Goal: Task Accomplishment & Management: Manage account settings

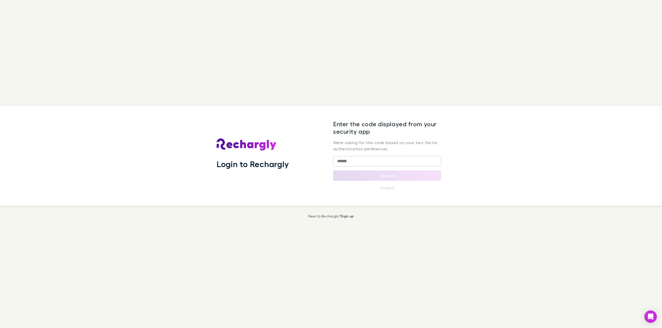
click at [460, 186] on div "Login to Rechargly Enter the code displayed from your security app We're asking…" at bounding box center [329, 156] width 666 height 100
click at [358, 160] on input "******" at bounding box center [387, 161] width 108 height 10
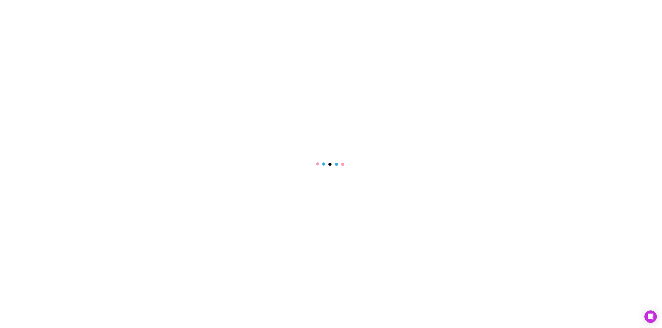
click at [358, 160] on main at bounding box center [331, 164] width 662 height 328
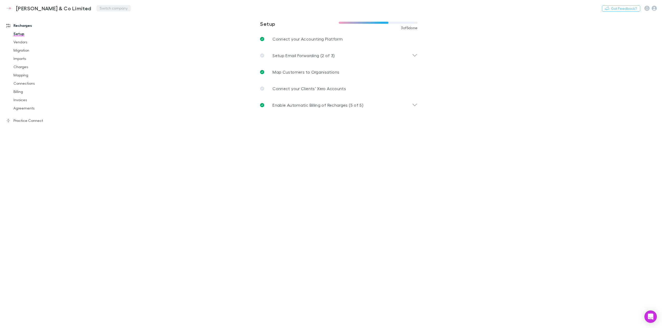
click at [96, 9] on button "Switch company" at bounding box center [113, 8] width 34 height 6
type input "***"
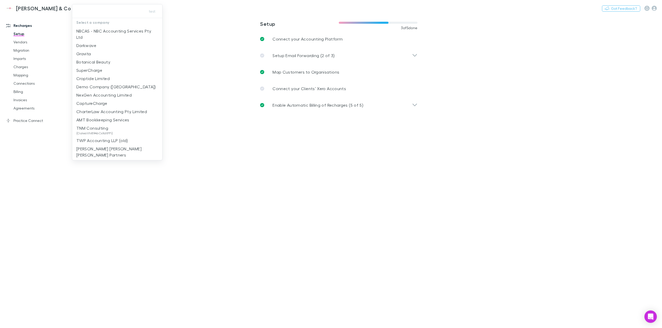
click at [114, 10] on input "text" at bounding box center [107, 11] width 67 height 10
click at [360, 181] on div at bounding box center [331, 164] width 662 height 328
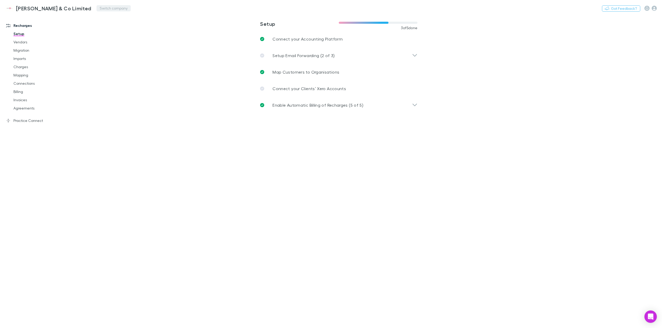
click at [96, 6] on button "Switch company" at bounding box center [113, 8] width 34 height 6
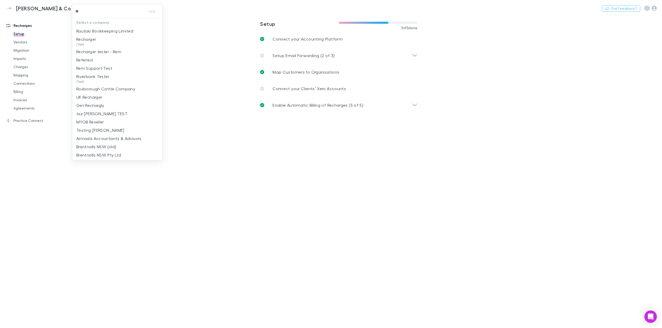
type input "***"
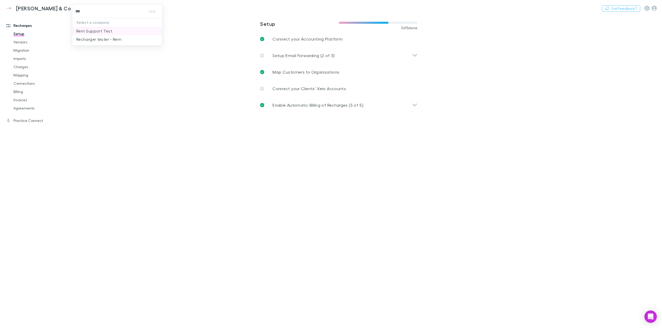
click at [102, 32] on p "Rem Support Test" at bounding box center [94, 31] width 36 height 6
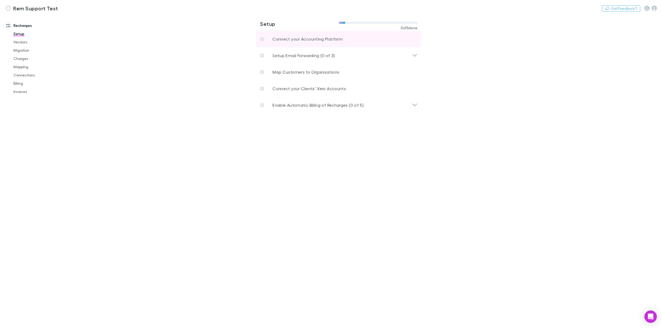
click at [326, 39] on p "Connect your Accounting Platform" at bounding box center [307, 39] width 70 height 6
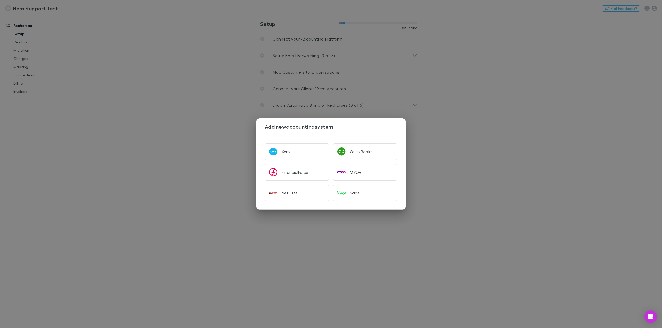
click at [520, 108] on div "Add new accounting system Xero QuickBooks FinancialForce MYOB NetSuite Sage" at bounding box center [331, 164] width 662 height 328
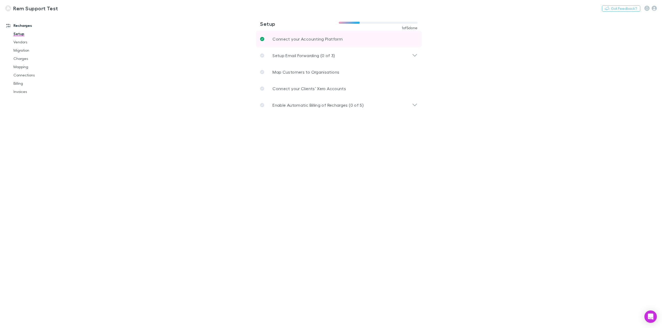
click at [320, 41] on p "Connect your Accounting Platform" at bounding box center [307, 39] width 70 height 6
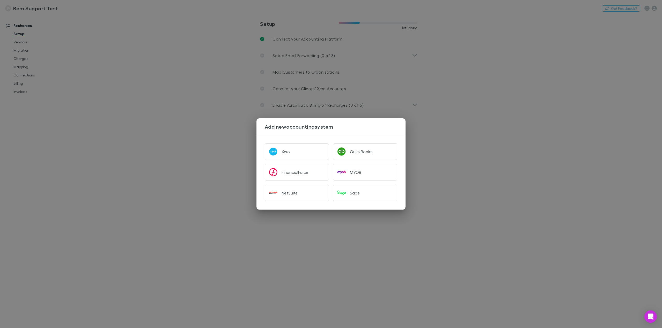
click at [504, 147] on div "Add new accounting system Xero QuickBooks FinancialForce MYOB NetSuite Sage" at bounding box center [331, 164] width 662 height 328
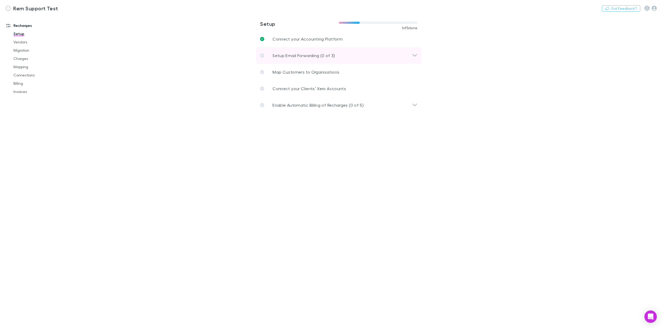
click at [339, 57] on div "Setup Email Forwarding (0 of 3)" at bounding box center [336, 56] width 152 height 6
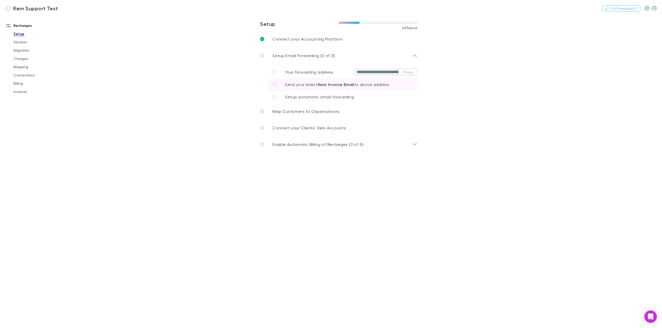
click at [334, 85] on strong "Xero Invoice Email" at bounding box center [335, 84] width 37 height 5
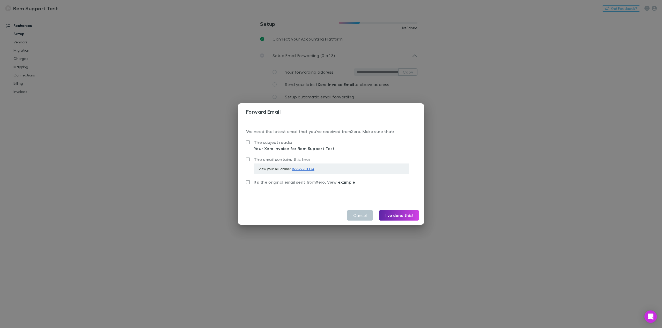
click at [346, 183] on span "example" at bounding box center [346, 182] width 17 height 5
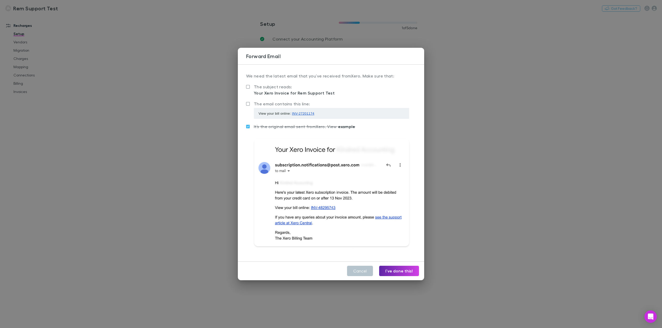
click at [346, 127] on span "example" at bounding box center [346, 126] width 17 height 5
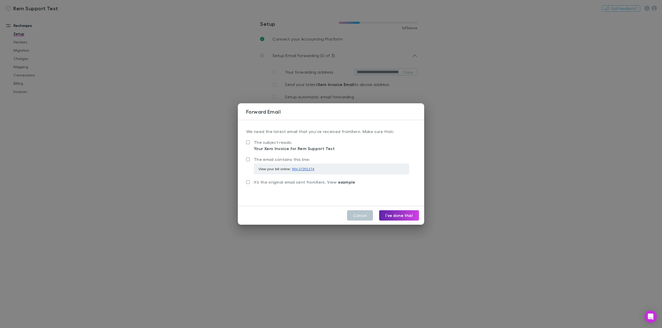
click at [192, 122] on div "Forward Email We need the latest email that you’ve received from Xero . Make su…" at bounding box center [331, 164] width 662 height 328
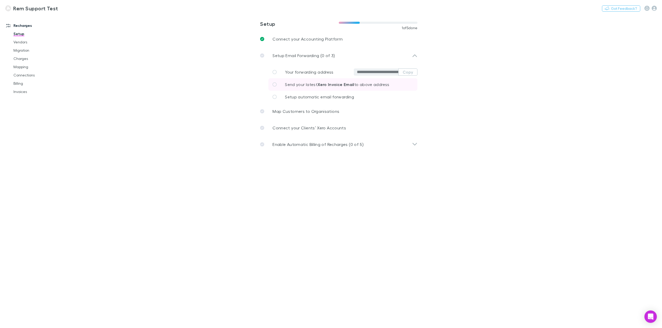
click at [331, 82] on strong "Xero Invoice Email" at bounding box center [335, 84] width 37 height 5
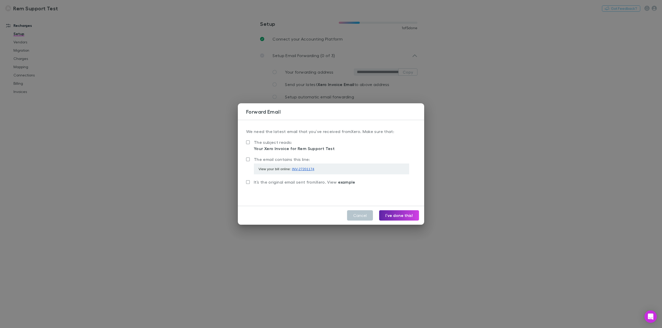
click at [311, 148] on div "Your Xero Invoice for Rem Support Test" at bounding box center [294, 149] width 81 height 6
click at [331, 149] on div "The subject reads: Your Xero Invoice for Rem Support Test" at bounding box center [331, 145] width 170 height 13
drag, startPoint x: 331, startPoint y: 149, endPoint x: 302, endPoint y: 150, distance: 28.2
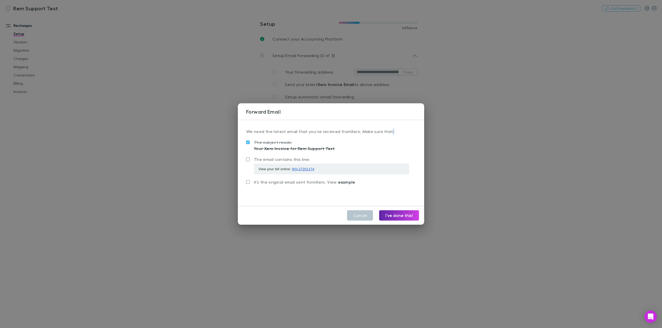
click at [305, 151] on div "The subject reads: Your Xero Invoice for Rem Support Test" at bounding box center [331, 145] width 170 height 13
drag, startPoint x: 280, startPoint y: 147, endPoint x: 268, endPoint y: 148, distance: 11.9
click at [280, 147] on div "Your Xero Invoice for Rem Support Test" at bounding box center [294, 149] width 81 height 6
drag, startPoint x: 253, startPoint y: 148, endPoint x: 318, endPoint y: 148, distance: 64.7
click at [318, 148] on label "The subject reads: Your Xero Invoice for Rem Support Test" at bounding box center [290, 145] width 88 height 12
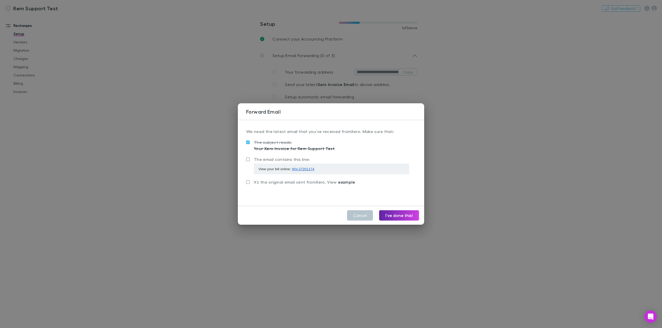
click at [546, 183] on div "Forward Email We need the latest email that you’ve received from Xero . Make su…" at bounding box center [331, 164] width 662 height 328
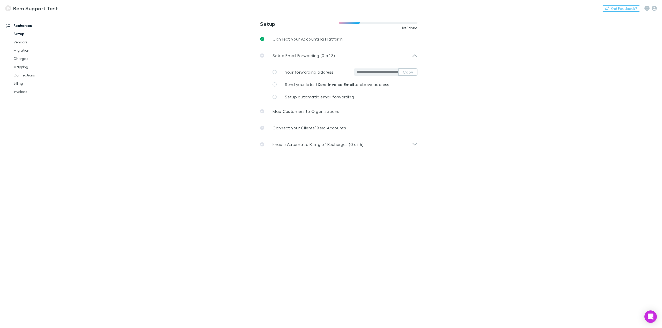
click at [377, 72] on input "**********" at bounding box center [377, 72] width 41 height 5
click at [410, 73] on button "Copy" at bounding box center [407, 72] width 19 height 7
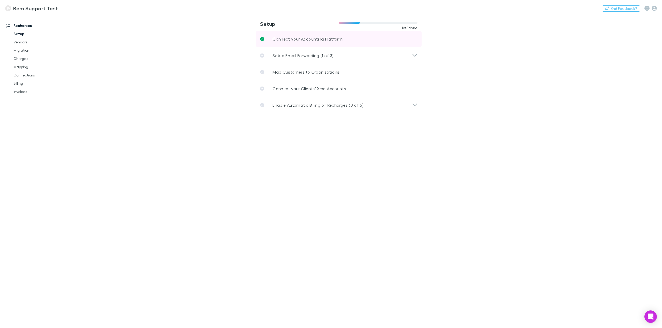
click at [318, 39] on p "Connect your Accounting Platform" at bounding box center [307, 39] width 70 height 6
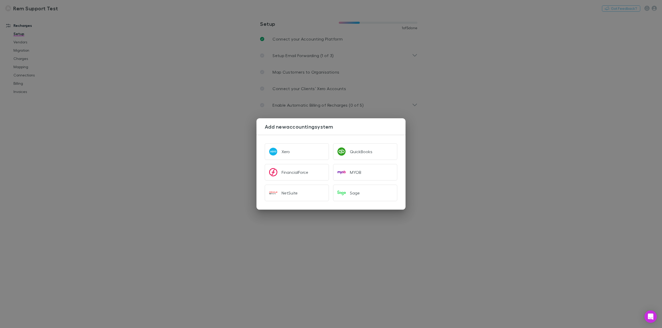
click at [181, 86] on div "Add new accounting system Xero QuickBooks FinancialForce MYOB NetSuite Sage" at bounding box center [331, 164] width 662 height 328
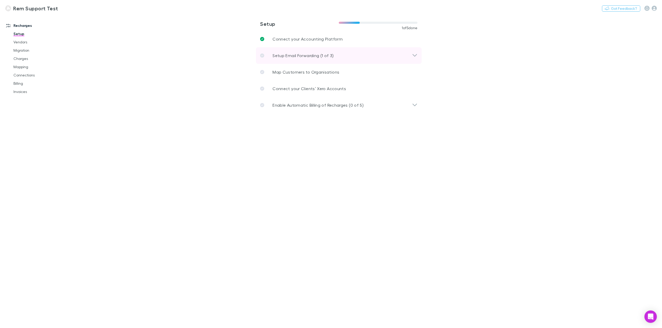
click at [330, 50] on div "Setup Email Forwarding (1 of 3)" at bounding box center [339, 55] width 166 height 17
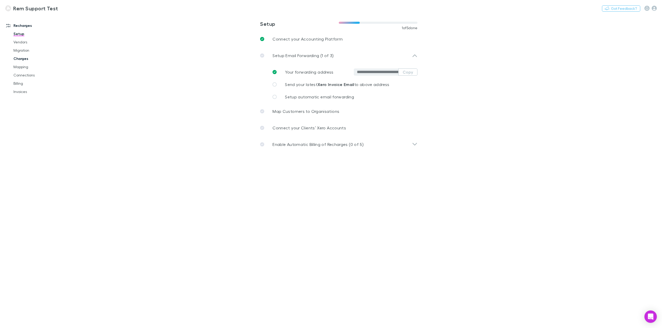
click at [29, 56] on link "Charges" at bounding box center [40, 59] width 64 height 8
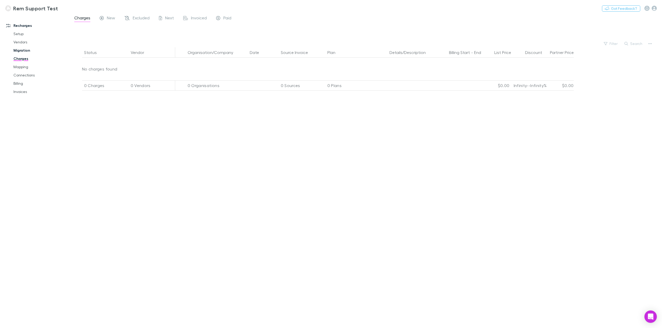
click at [27, 53] on link "Migration" at bounding box center [40, 50] width 64 height 8
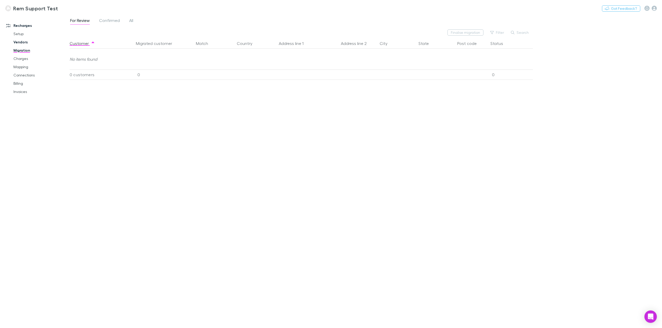
click at [26, 43] on link "Vendors" at bounding box center [40, 42] width 64 height 8
click at [26, 34] on link "Setup" at bounding box center [40, 34] width 64 height 8
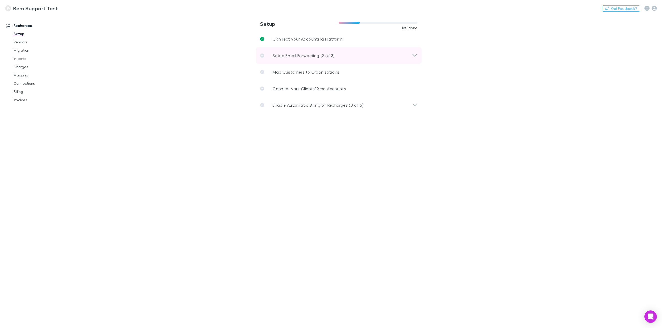
click at [311, 54] on p "Setup Email Forwarding (2 of 3)" at bounding box center [303, 56] width 62 height 6
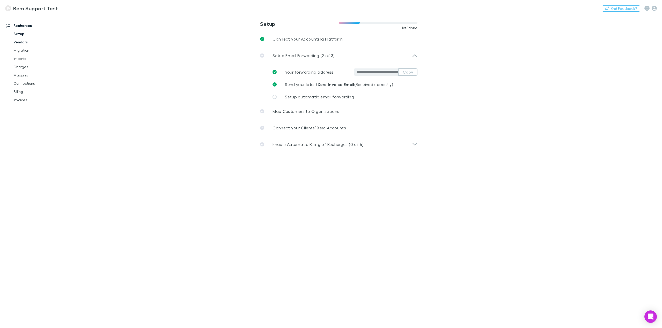
click at [21, 42] on link "Vendors" at bounding box center [40, 42] width 64 height 8
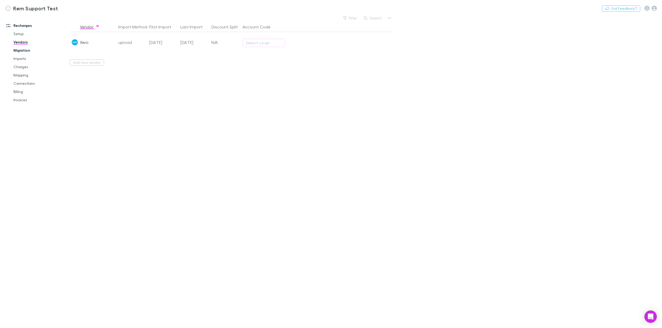
click at [25, 54] on link "Migration" at bounding box center [40, 50] width 64 height 8
click at [24, 58] on link "Imports" at bounding box center [40, 59] width 64 height 8
click at [27, 68] on link "Charges" at bounding box center [40, 67] width 64 height 8
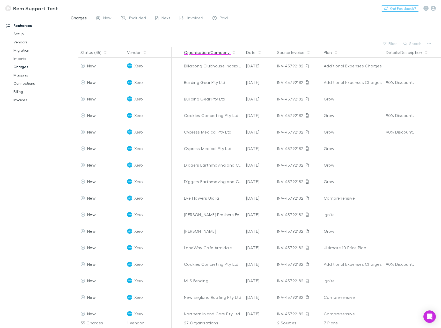
click at [202, 51] on button "Organisation/Company" at bounding box center [210, 52] width 52 height 10
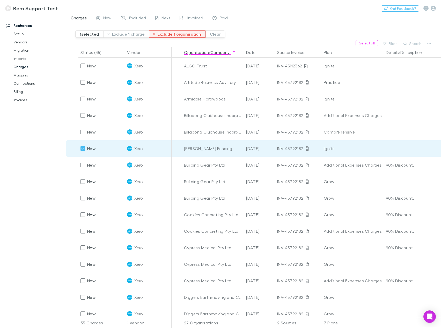
click at [188, 35] on button "Exclude 1 organisation" at bounding box center [177, 34] width 57 height 7
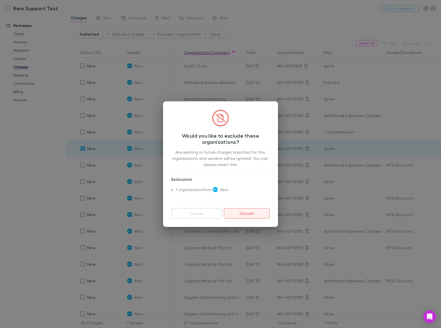
click at [246, 216] on button "Exclude" at bounding box center [247, 213] width 46 height 10
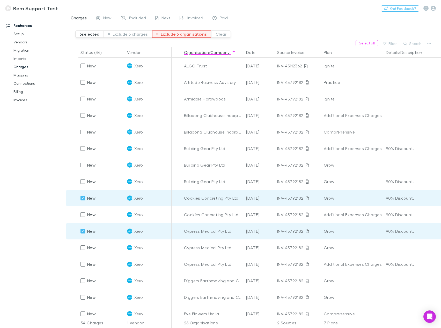
click at [174, 35] on button "Exclude 5 organisations" at bounding box center [181, 34] width 59 height 7
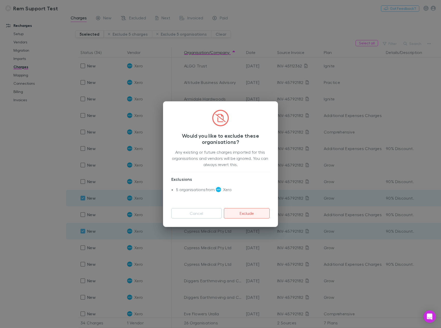
click at [264, 215] on button "Exclude" at bounding box center [247, 213] width 46 height 10
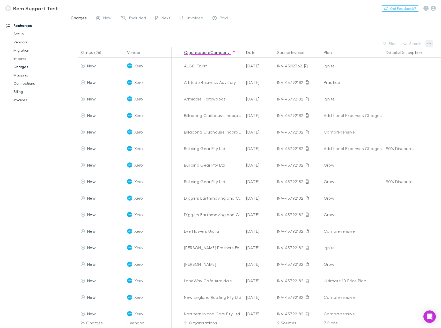
click at [428, 44] on icon "button" at bounding box center [429, 44] width 4 height 4
click at [397, 62] on p "Plan exclusions" at bounding box center [396, 63] width 63 height 6
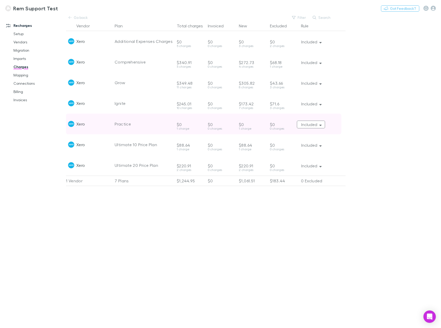
click at [320, 125] on icon "button" at bounding box center [320, 125] width 2 height 4
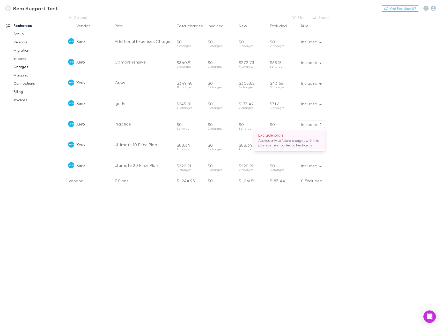
click at [309, 137] on p "Exclude plan" at bounding box center [289, 135] width 63 height 6
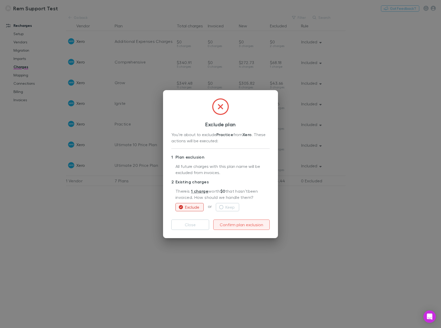
click at [246, 227] on button "Confirm plan exclusion" at bounding box center [241, 225] width 56 height 10
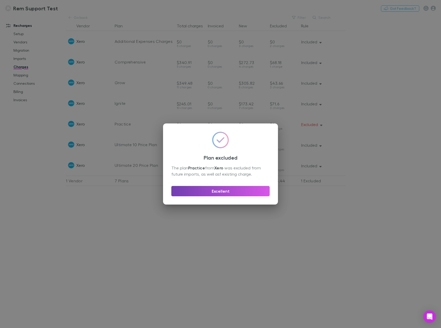
click at [237, 194] on button "Excellent" at bounding box center [220, 191] width 98 height 10
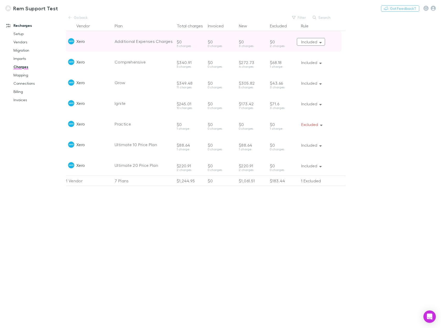
click at [320, 42] on icon "button" at bounding box center [320, 42] width 2 height 1
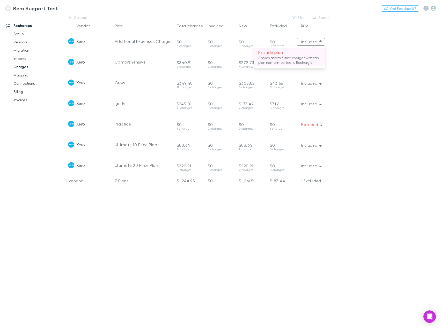
click at [300, 61] on p "Applies only to future charges with this plan name imported to Rechargly." at bounding box center [289, 60] width 63 height 9
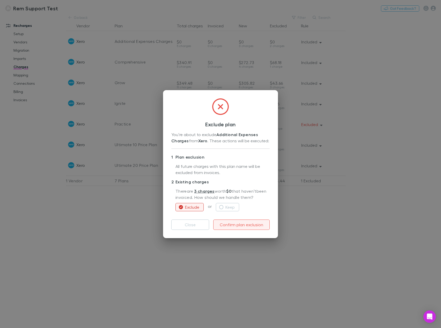
click at [240, 228] on button "Confirm plan exclusion" at bounding box center [241, 225] width 56 height 10
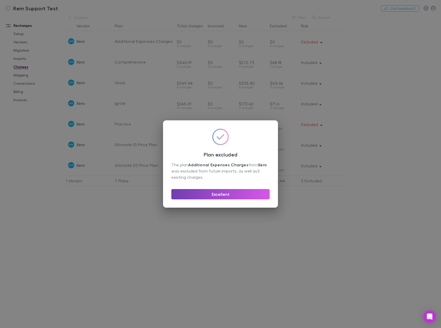
click at [232, 196] on button "Excellent" at bounding box center [220, 194] width 98 height 10
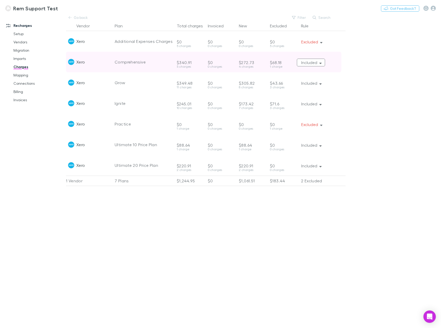
click at [323, 65] on button "Included" at bounding box center [311, 63] width 28 height 8
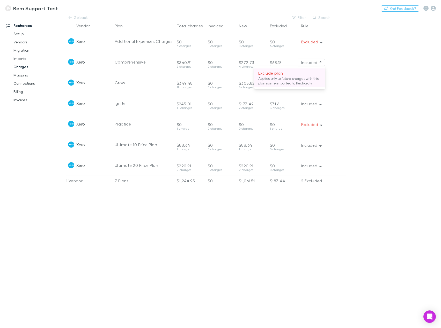
click at [316, 85] on p "Applies only to future charges with this plan name imported to Rechargly." at bounding box center [289, 80] width 63 height 9
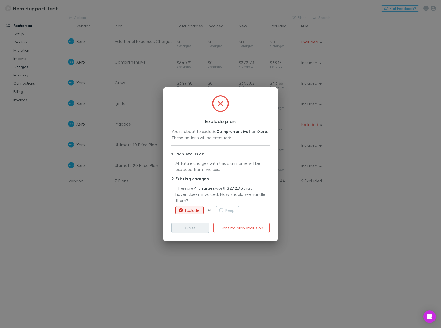
click at [191, 225] on button "Close" at bounding box center [190, 228] width 38 height 10
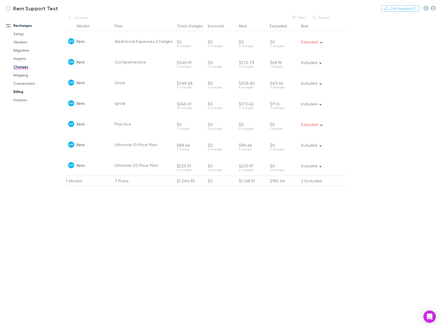
click at [21, 93] on link "Billing" at bounding box center [38, 92] width 61 height 8
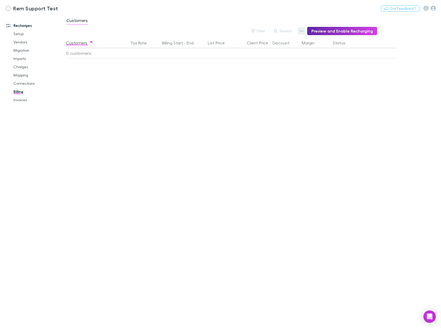
click at [304, 33] on button "button" at bounding box center [301, 30] width 7 height 7
click at [227, 86] on div at bounding box center [220, 164] width 441 height 328
click at [302, 31] on icon "button" at bounding box center [302, 31] width 4 height 1
click at [267, 47] on p "Discount Split" at bounding box center [271, 48] width 63 height 6
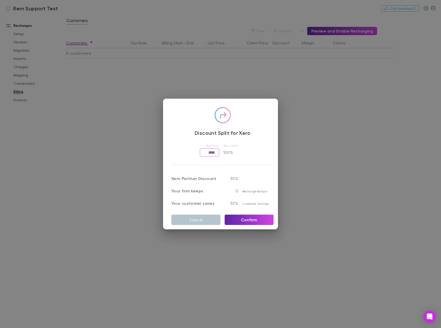
click at [206, 151] on input "****" at bounding box center [209, 152] width 19 height 8
drag, startPoint x: 210, startPoint y: 151, endPoint x: 202, endPoint y: 150, distance: 7.6
click at [202, 150] on input "****" at bounding box center [209, 152] width 19 height 8
type input "*****"
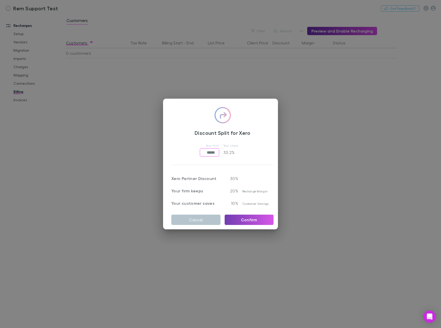
click at [247, 220] on button "Confirm" at bounding box center [248, 220] width 49 height 10
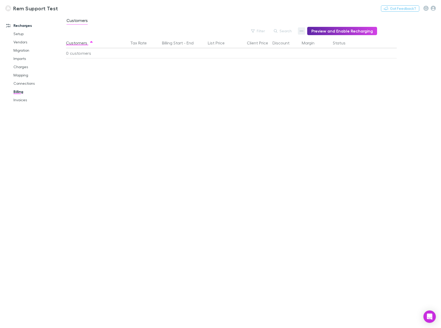
click at [302, 30] on icon "button" at bounding box center [302, 31] width 4 height 4
click at [266, 58] on p "Admin Fee" at bounding box center [271, 57] width 63 height 6
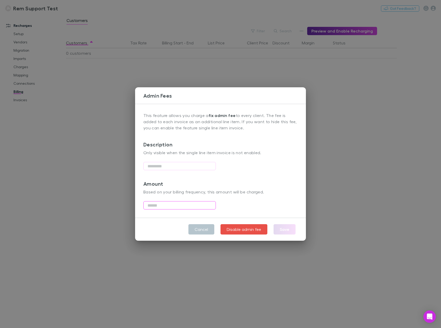
click at [194, 205] on input "text" at bounding box center [179, 205] width 72 height 8
click at [289, 229] on button "Save" at bounding box center [284, 229] width 22 height 10
type input "*****"
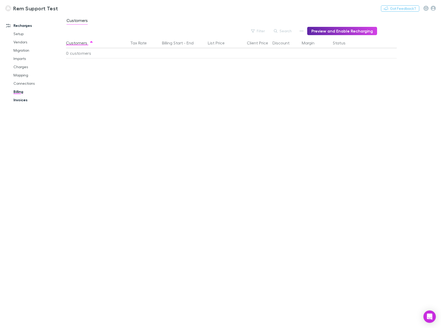
click at [26, 102] on link "Invoices" at bounding box center [38, 100] width 61 height 8
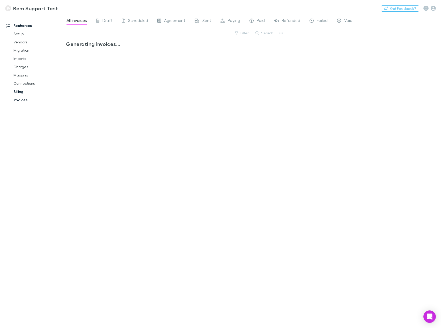
click at [20, 92] on link "Billing" at bounding box center [38, 92] width 61 height 8
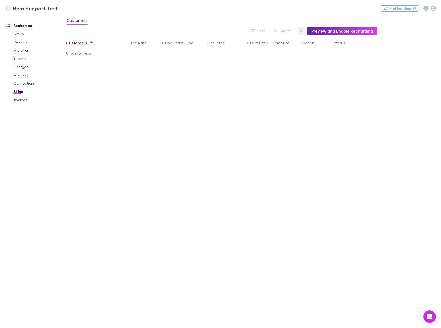
click at [302, 31] on button "button" at bounding box center [301, 30] width 7 height 7
click at [266, 57] on p "Admin Fee" at bounding box center [271, 57] width 63 height 6
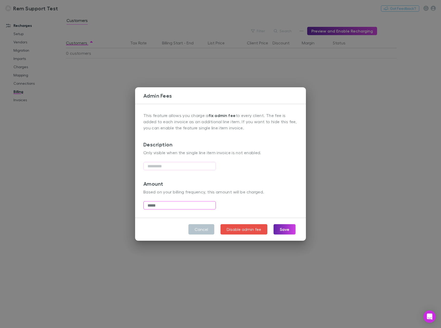
click at [176, 207] on input "*****" at bounding box center [179, 205] width 72 height 8
click at [284, 233] on button "Save" at bounding box center [284, 229] width 22 height 10
type input "****"
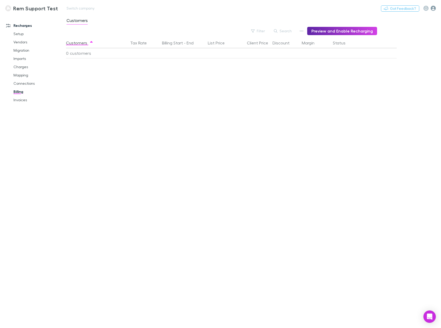
click at [435, 6] on icon "button" at bounding box center [432, 8] width 5 height 5
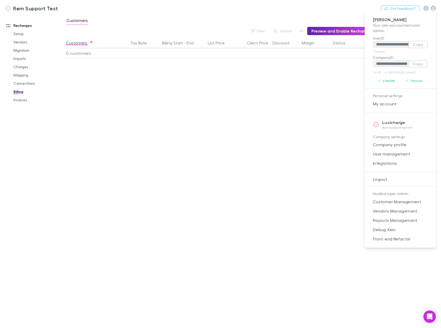
click at [180, 150] on div at bounding box center [220, 164] width 441 height 328
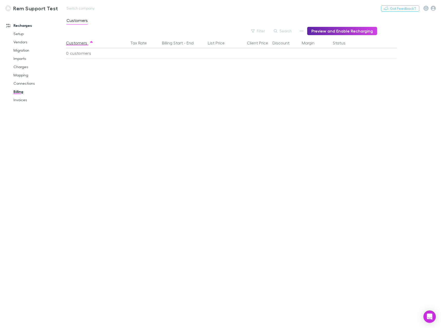
click at [433, 11] on div "Nothing Got Feedback?" at bounding box center [411, 8] width 60 height 7
click at [433, 9] on icon "button" at bounding box center [432, 8] width 5 height 5
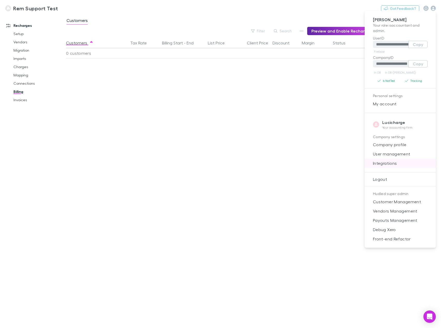
click at [395, 164] on span "Integrations" at bounding box center [400, 163] width 63 height 6
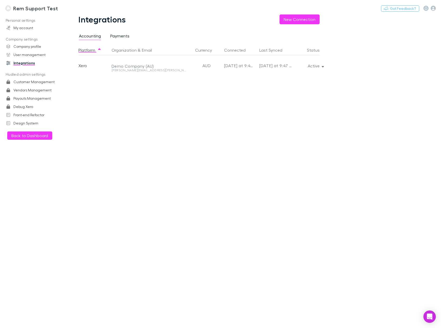
click at [119, 35] on span "Payments" at bounding box center [119, 36] width 19 height 7
click at [296, 23] on button "New Connection" at bounding box center [299, 19] width 40 height 10
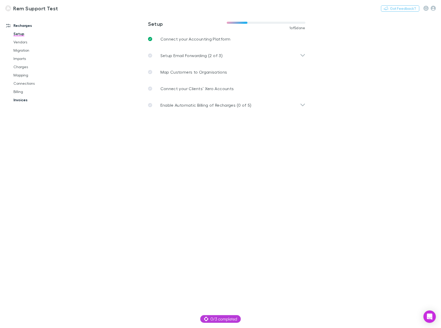
click at [24, 100] on link "Invoices" at bounding box center [38, 100] width 61 height 8
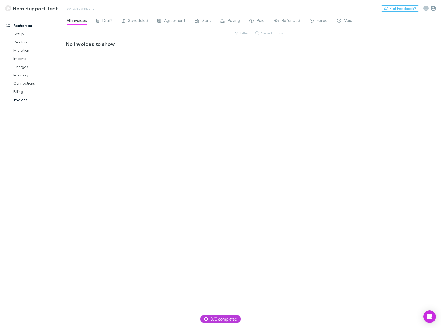
click at [433, 9] on icon "button" at bounding box center [432, 8] width 5 height 5
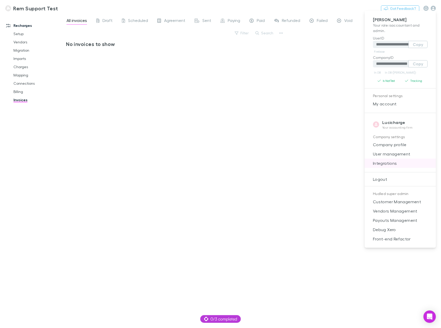
click at [400, 161] on span "Integrations" at bounding box center [400, 163] width 63 height 6
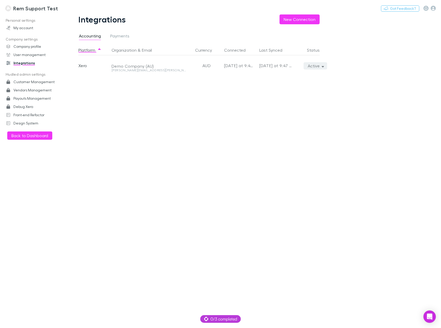
click at [322, 66] on icon "button" at bounding box center [322, 66] width 2 height 1
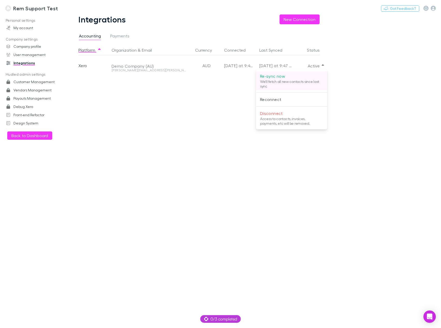
click at [305, 81] on p "We'll fetch all new contacts since last sync" at bounding box center [291, 83] width 63 height 9
